Goal: Task Accomplishment & Management: Use online tool/utility

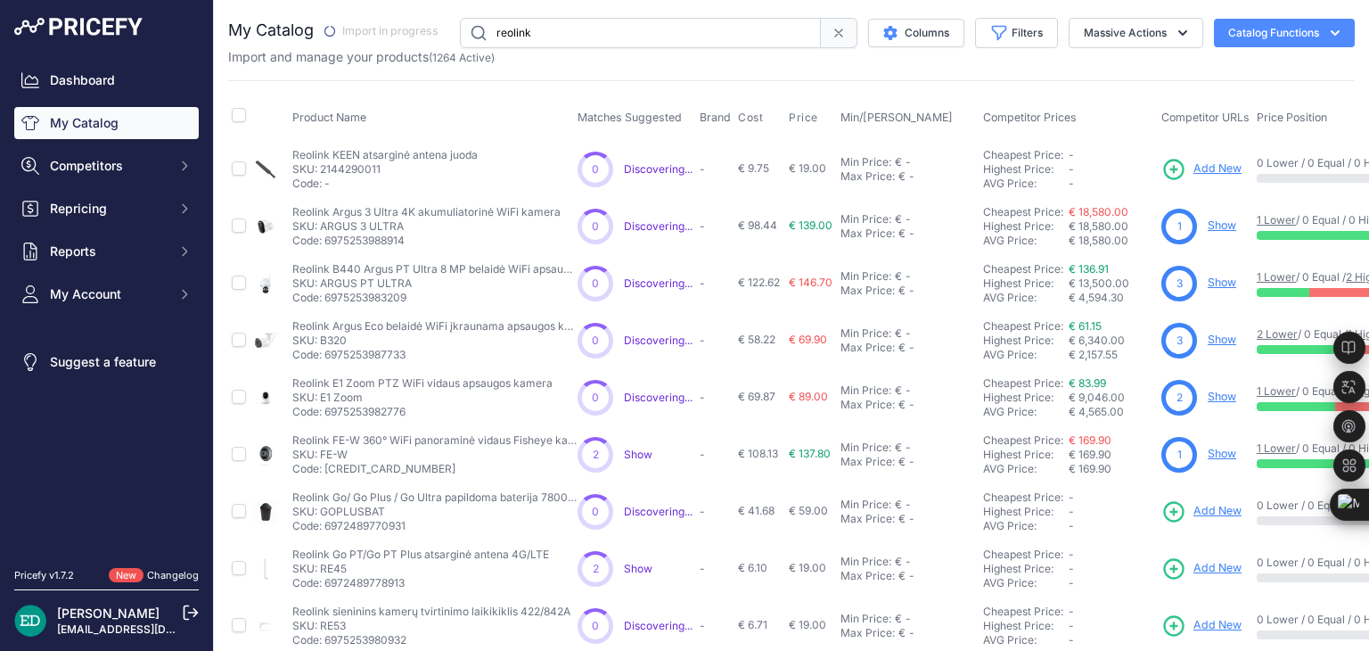
click at [791, 26] on input "reolink" at bounding box center [640, 33] width 361 height 30
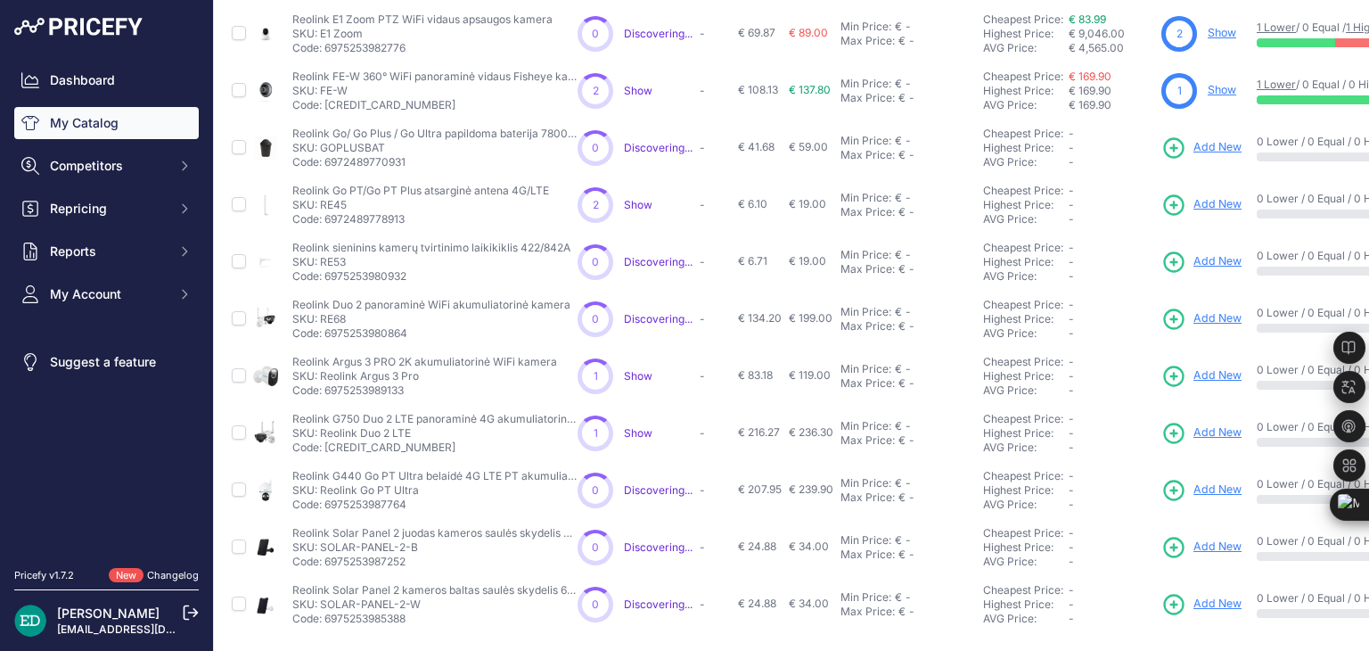
scroll to position [197, 0]
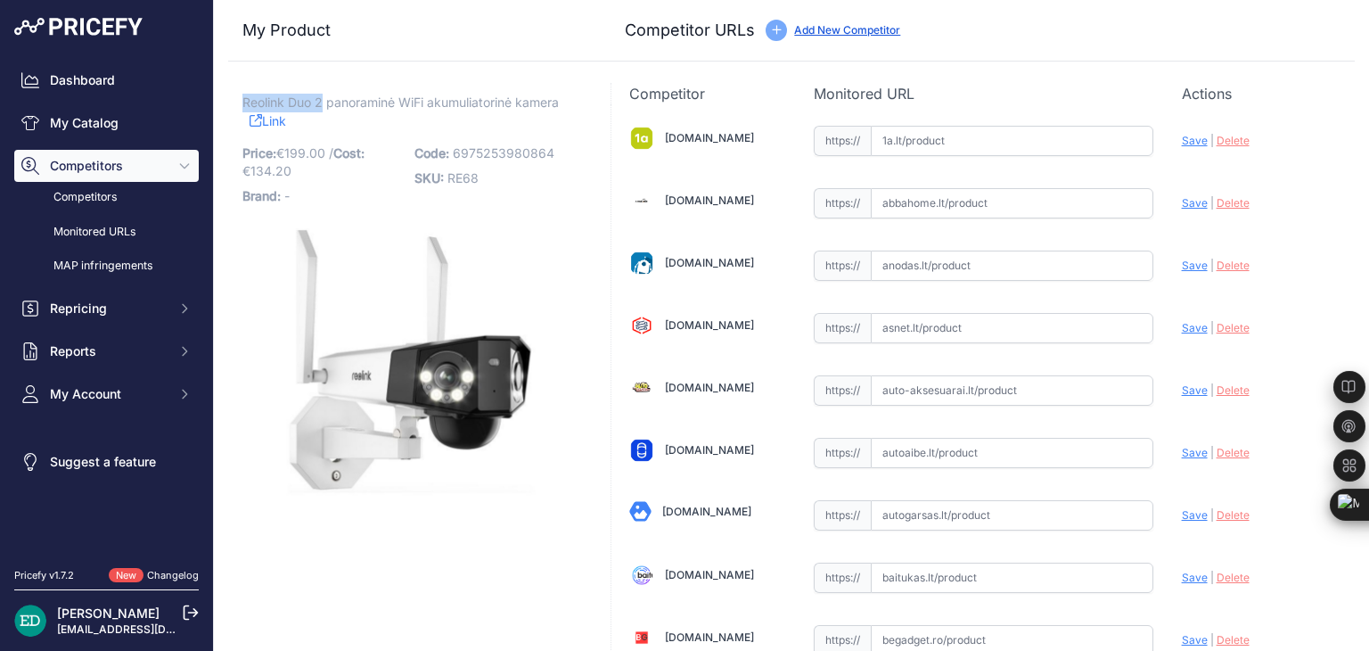
drag, startPoint x: 322, startPoint y: 102, endPoint x: 241, endPoint y: 102, distance: 81.1
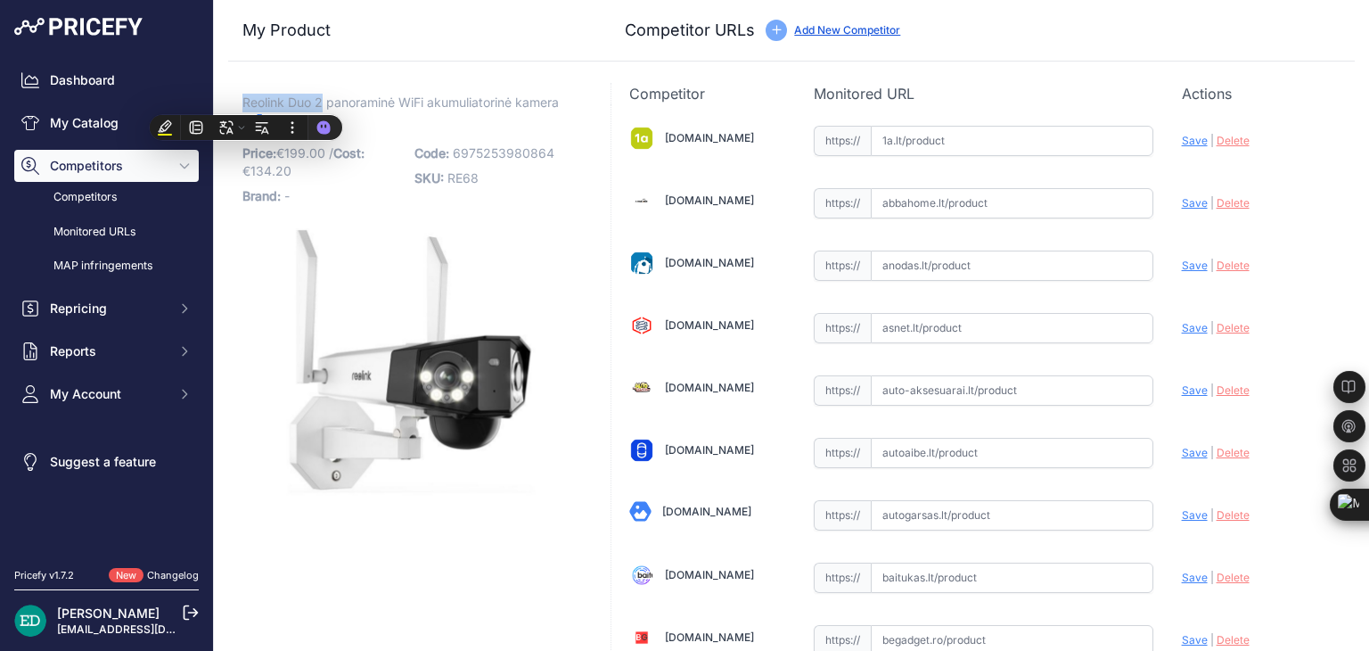
copy span "Reolink Duo 2"
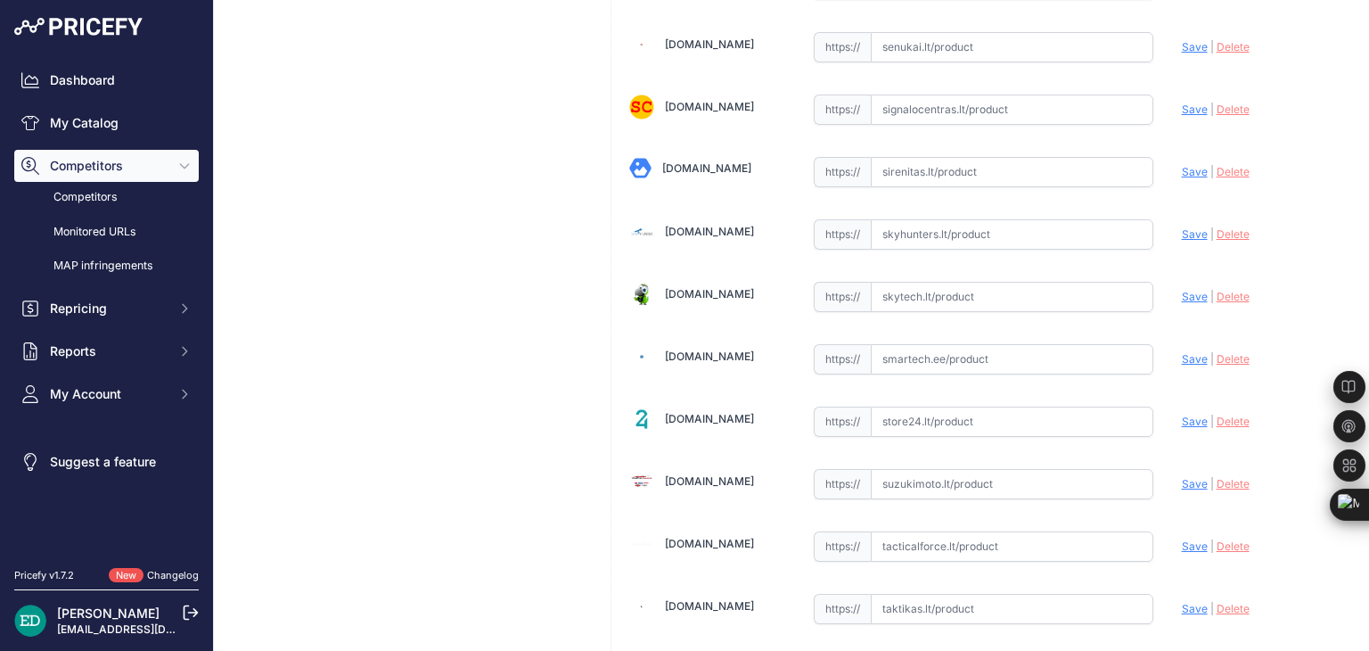
click at [927, 344] on input "text" at bounding box center [1012, 359] width 283 height 30
paste input "https://www.smartech.ee/lt/products/photo-equipment-and-surveillance-cameras/se…"
click at [1182, 352] on span "Save" at bounding box center [1195, 358] width 26 height 13
type input "https://www.smartech.ee/lt/products/photo-equipment-and-surveillance-cameras/se…"
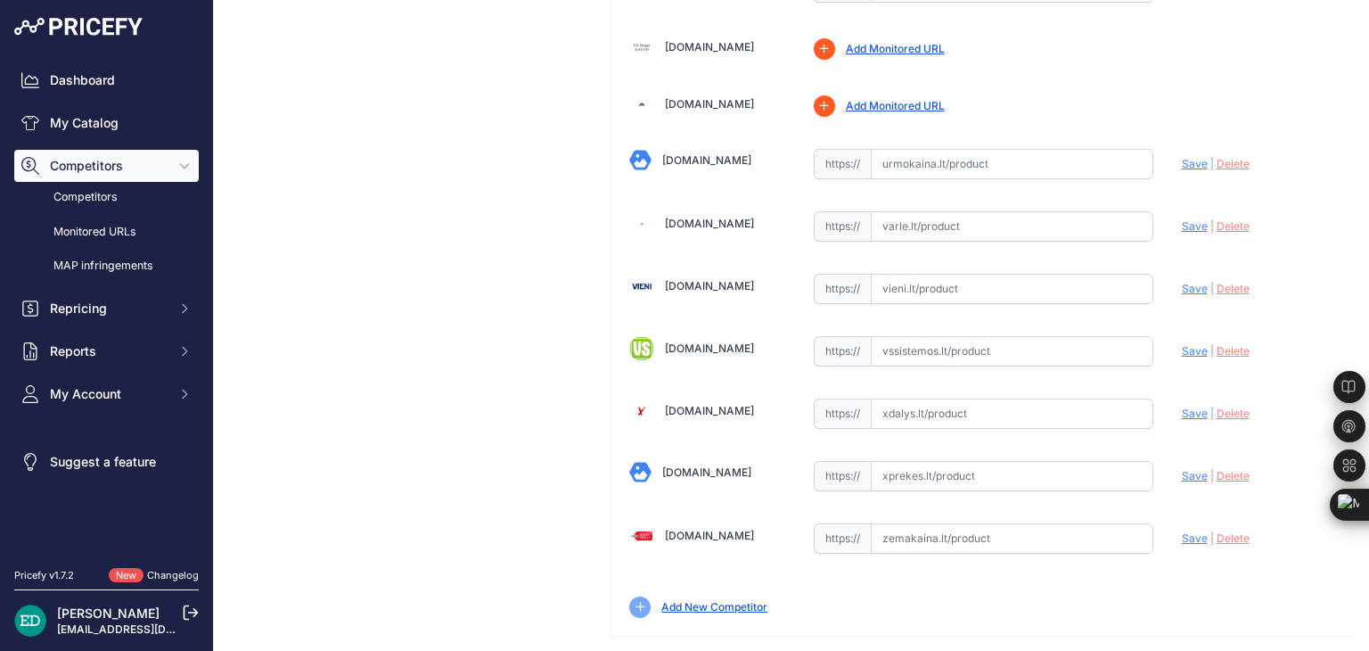
scroll to position [371, 0]
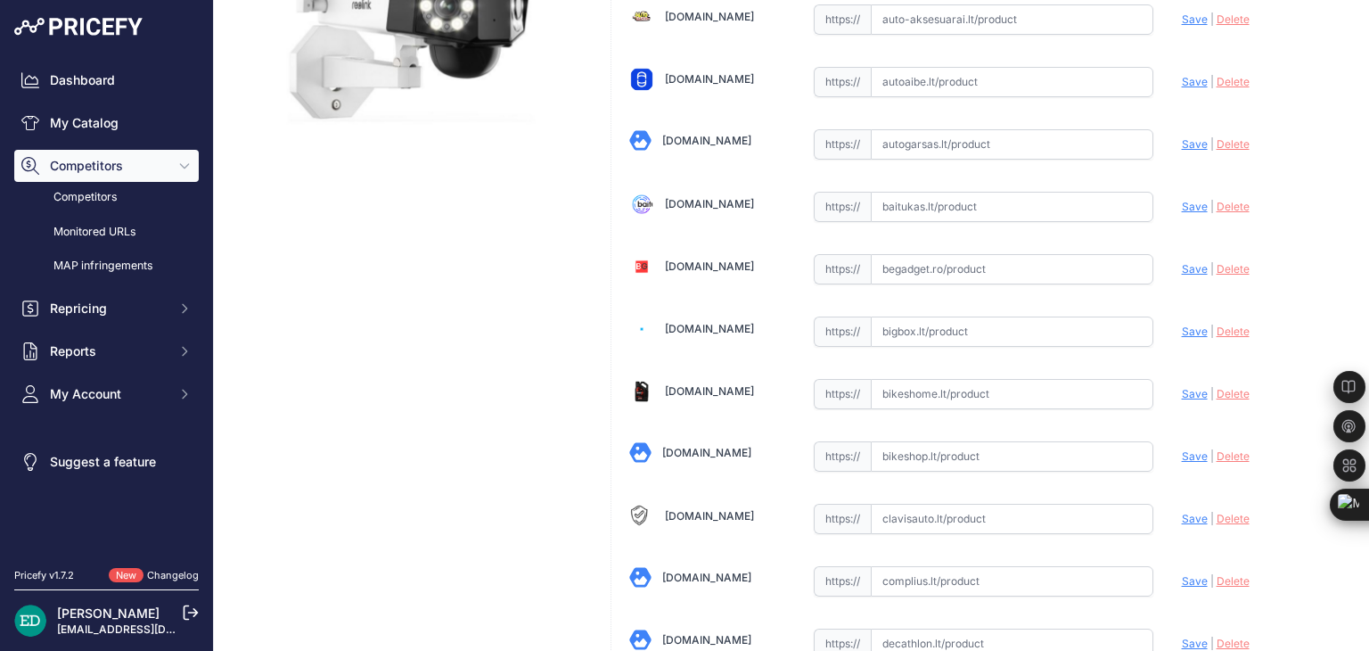
click at [914, 319] on input "text" at bounding box center [1012, 331] width 283 height 30
paste input "https://bigbox.lt/product/3427526-reolink-duo-2-wifi?utm_source=kaina24.lt&utm_…"
click at [1182, 324] on span "Save" at bounding box center [1195, 330] width 26 height 13
type input "https://bigbox.lt/product/3427526-reolink-duo-2-wifi?prirule_jdsnikfkfjsd=8834"
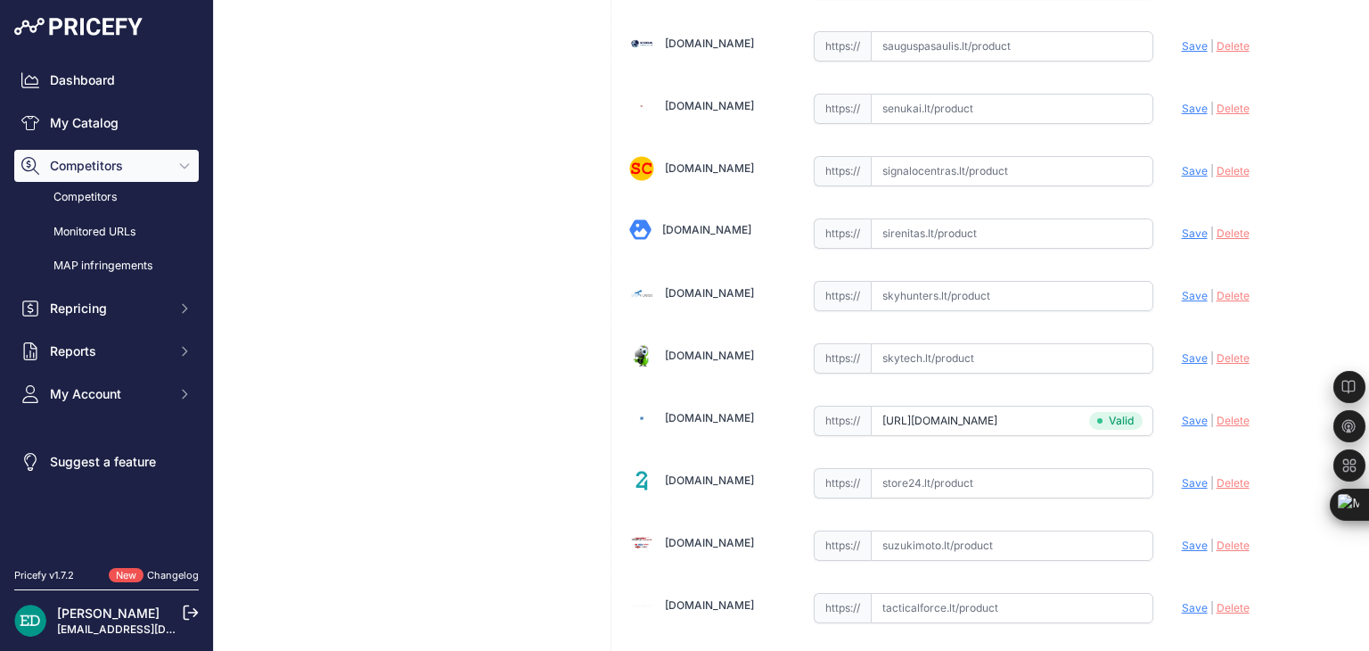
scroll to position [5452, 0]
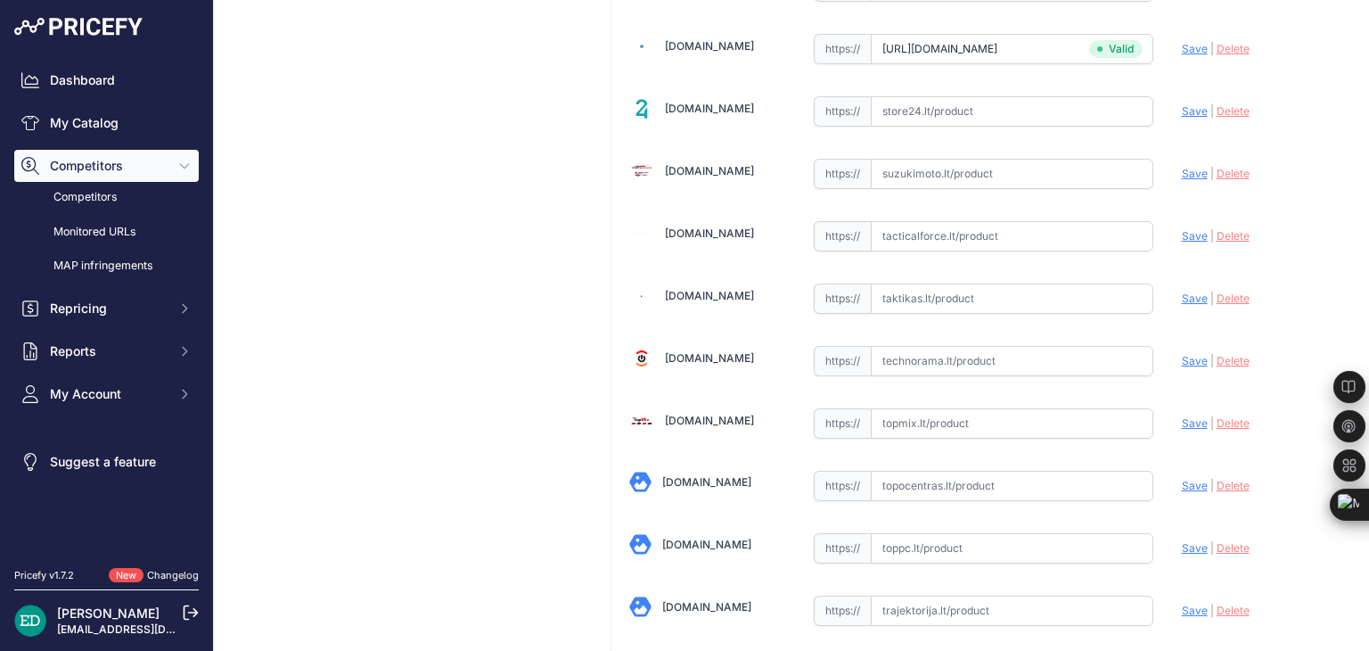
click at [1037, 346] on input "text" at bounding box center [1012, 361] width 283 height 30
paste input "https://www.technorama.lt/stebejimo-kameros/1580685-reolink-duo-2-wifi-69752539…"
click at [1189, 354] on span "Save" at bounding box center [1195, 360] width 26 height 13
type input "https://www.technorama.lt/stebejimo-kameros/1580685-reolink-duo-2-wifi-69752539…"
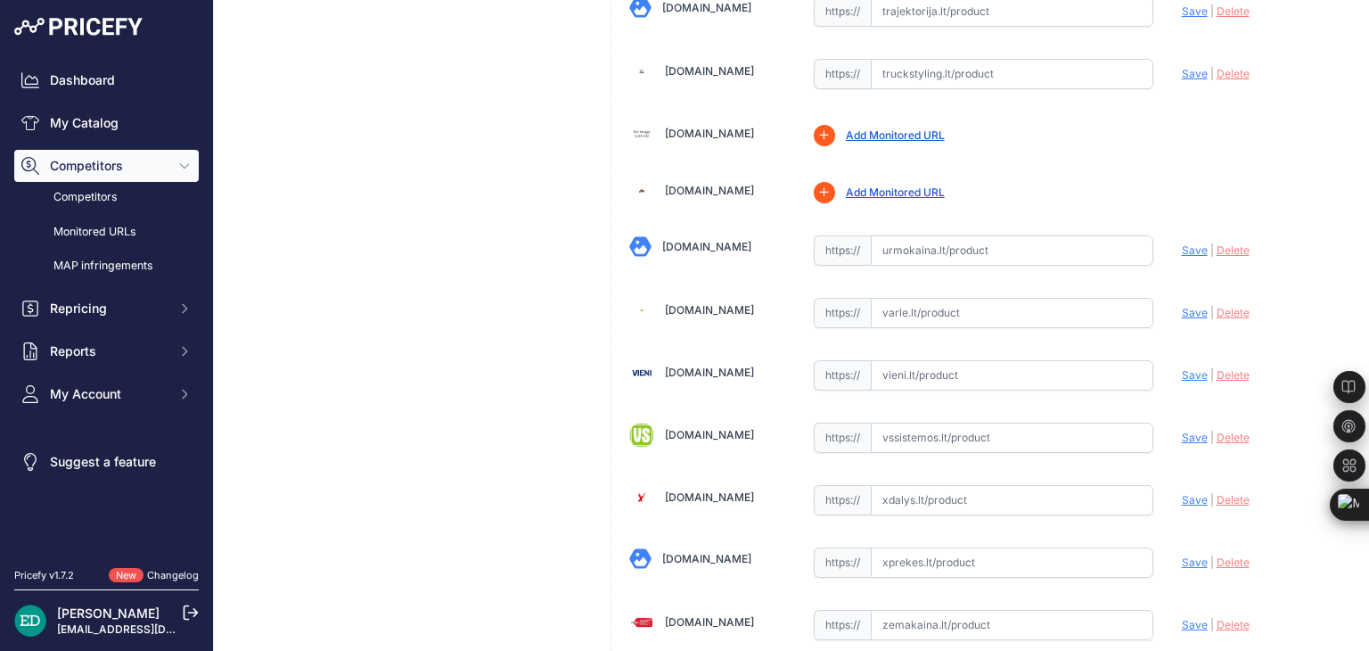
scroll to position [6137, 0]
